Goal: Information Seeking & Learning: Find specific fact

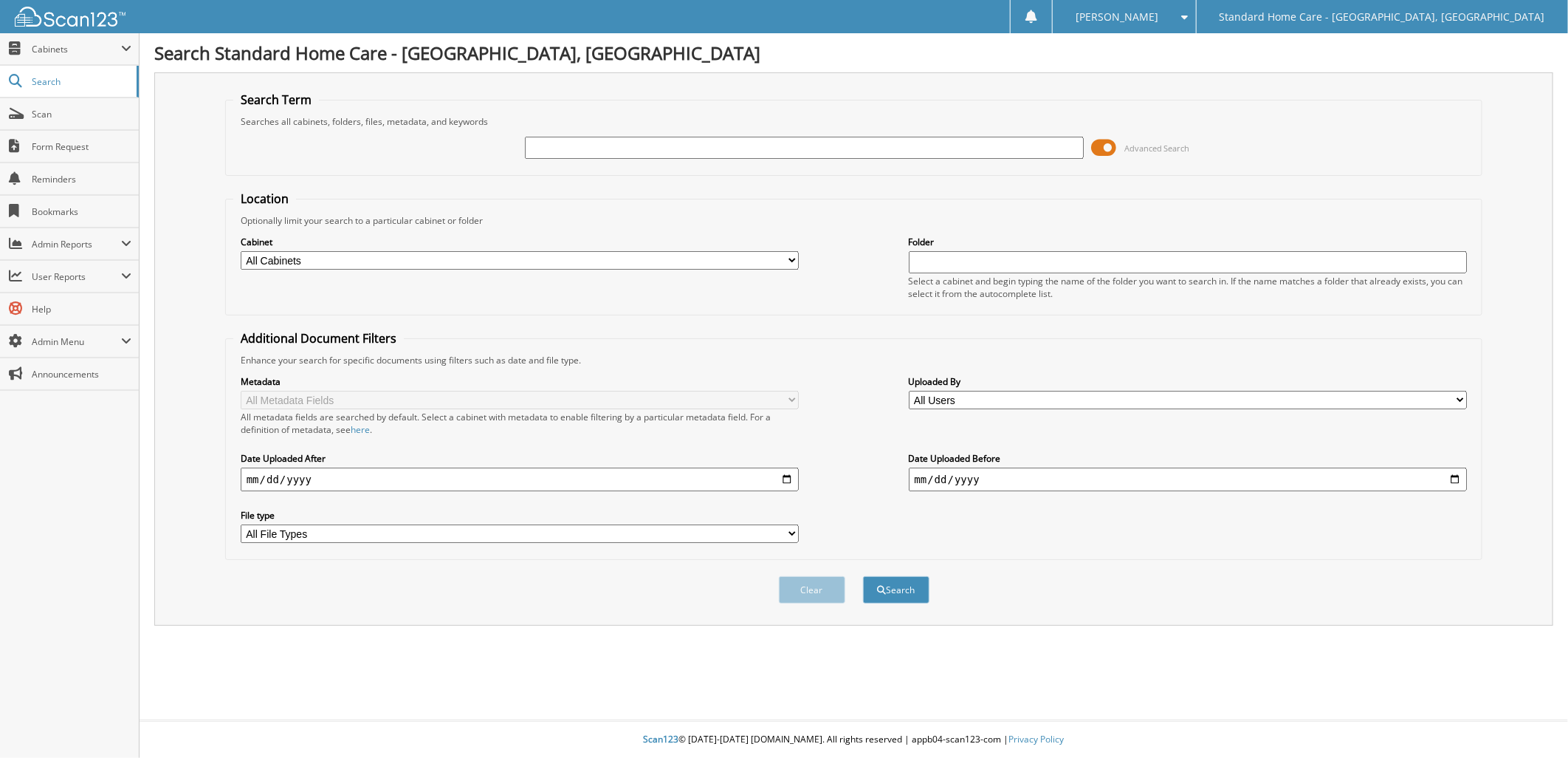
click at [97, 19] on img at bounding box center [69, 17] width 110 height 20
type input "sherianna"
click at [863, 576] on button "Search" at bounding box center [896, 590] width 66 height 27
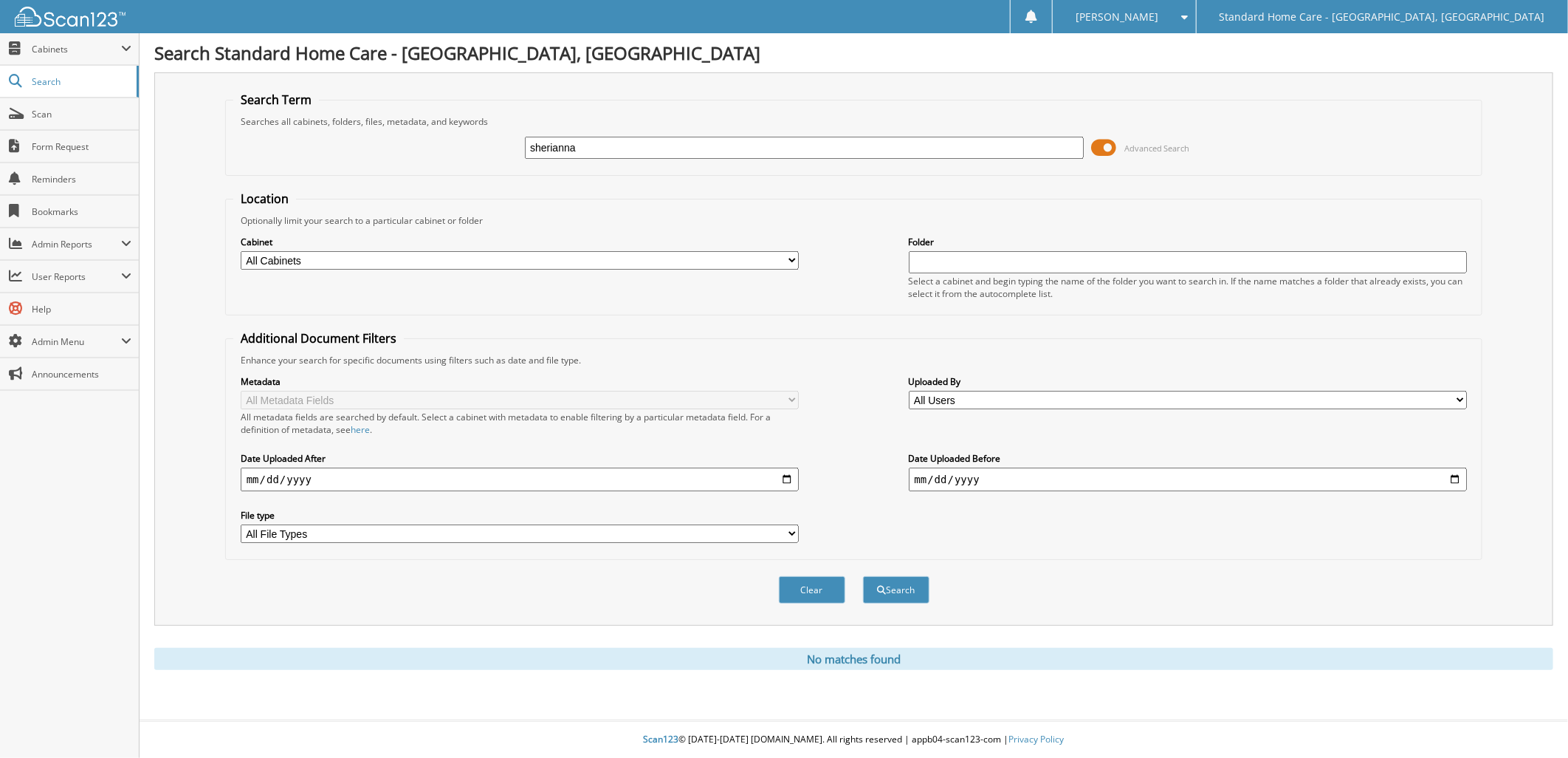
drag, startPoint x: 659, startPoint y: 146, endPoint x: 336, endPoint y: 164, distance: 323.5
click at [378, 156] on div "sherianna Advanced Search" at bounding box center [854, 148] width 1241 height 40
type input "mosley"
click at [863, 576] on button "Search" at bounding box center [896, 590] width 66 height 27
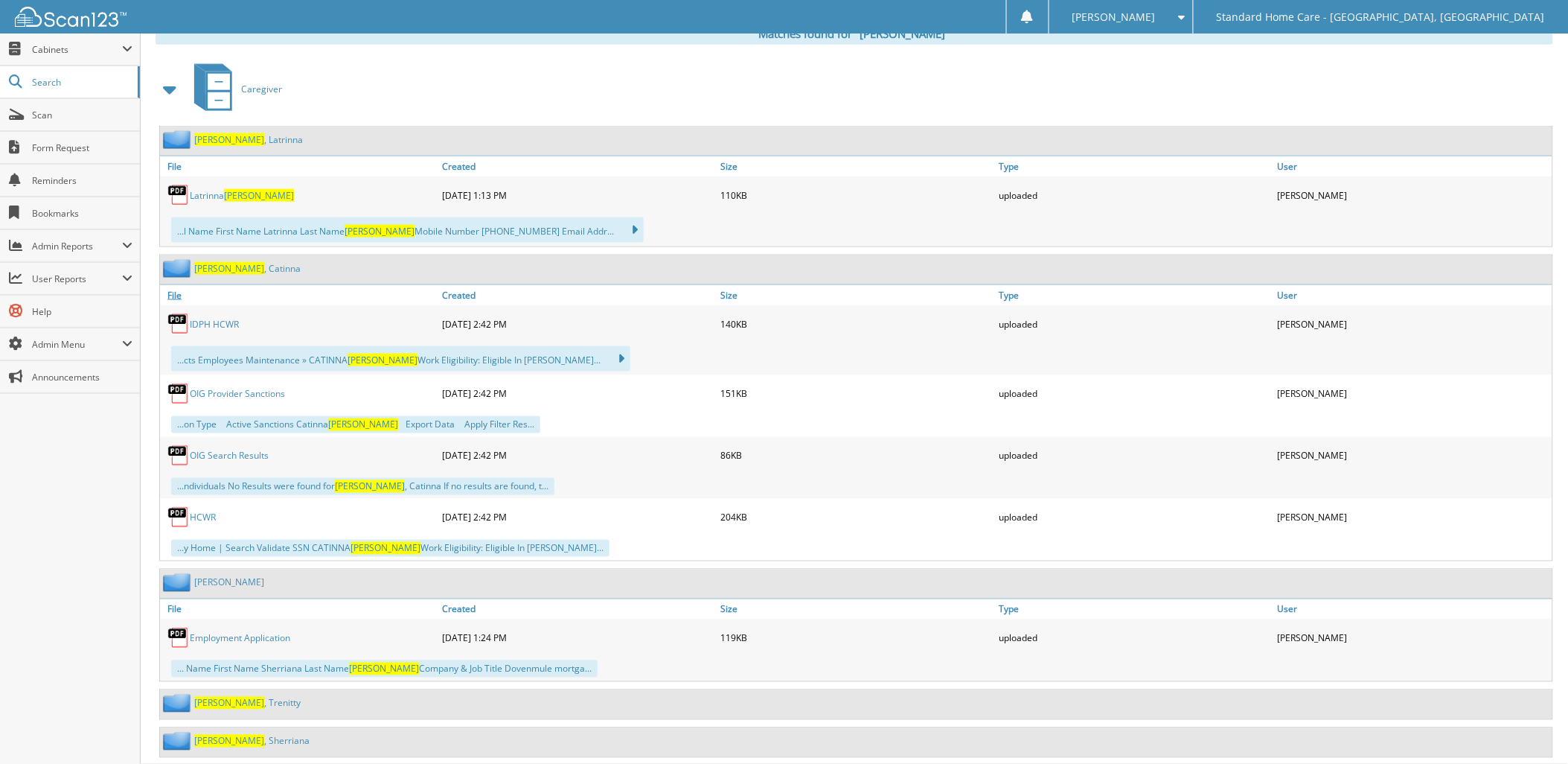
scroll to position [653, 0]
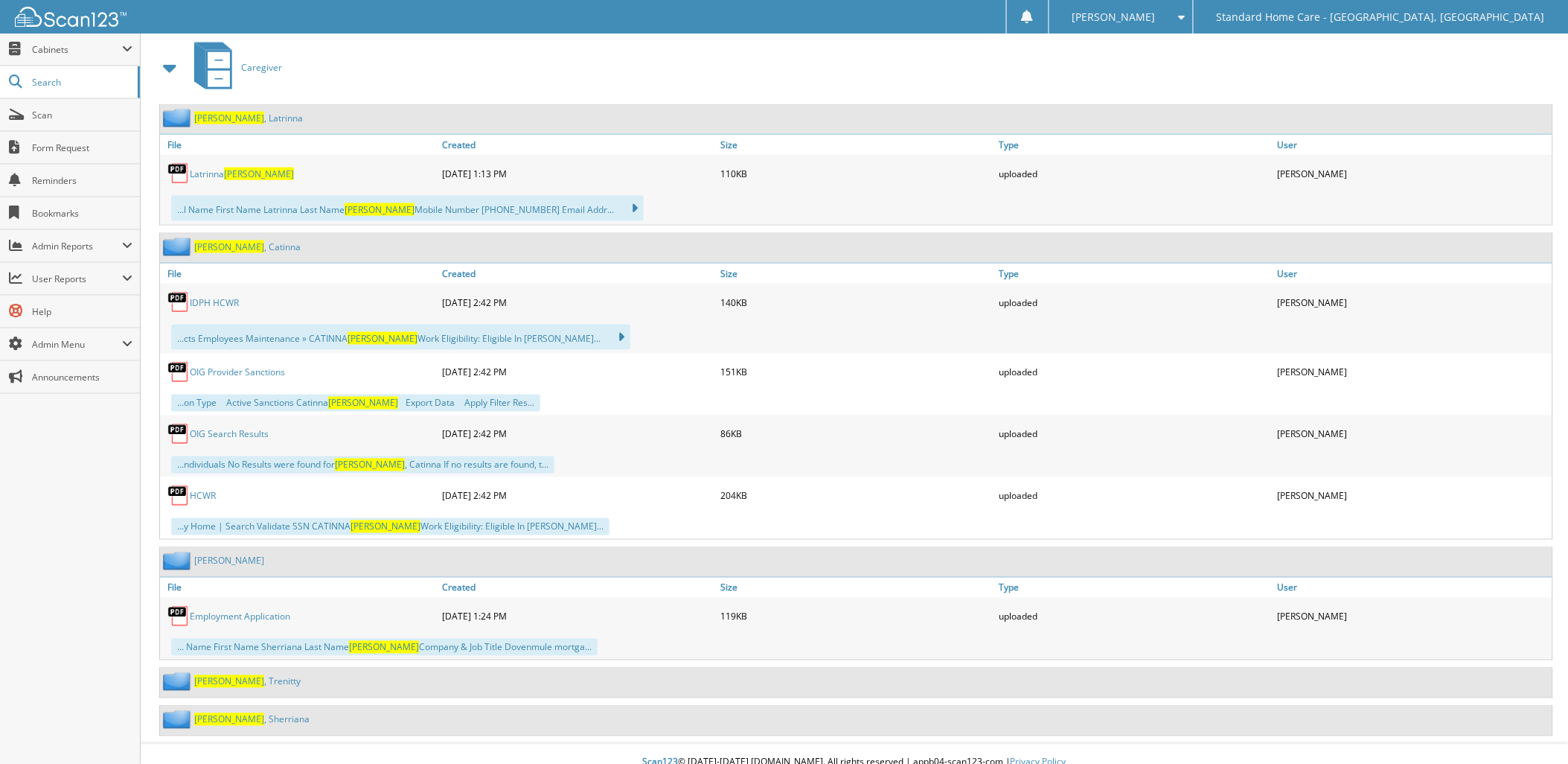
click at [243, 714] on link "[PERSON_NAME]" at bounding box center [251, 720] width 115 height 13
